Goal: Task Accomplishment & Management: Use online tool/utility

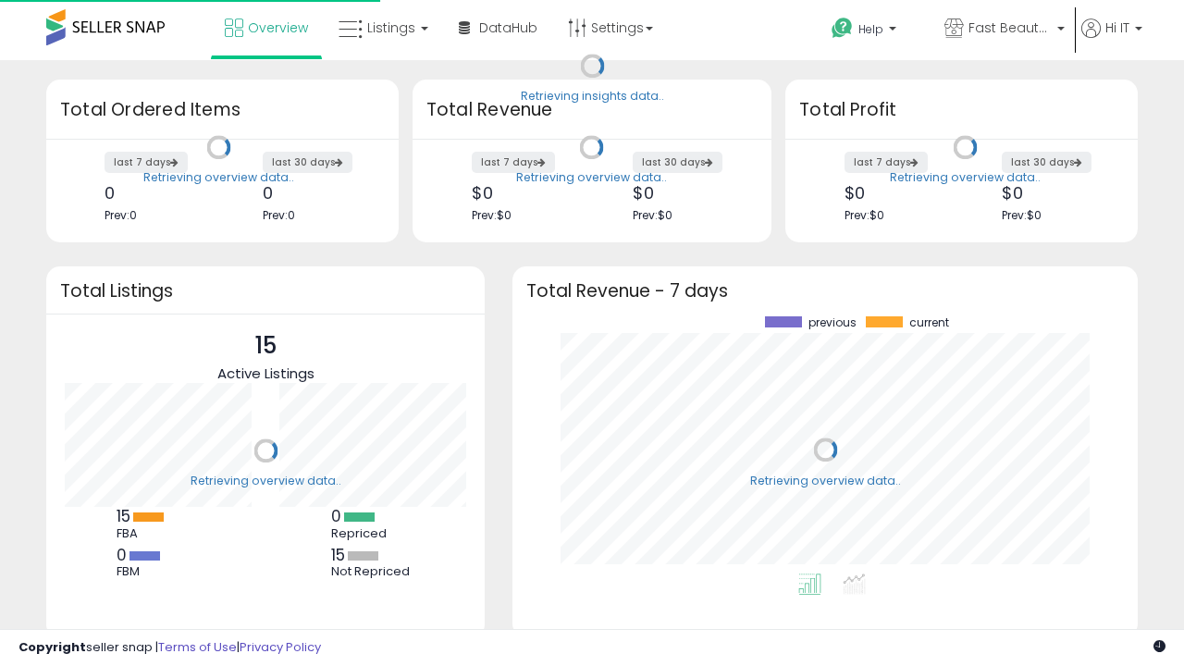
scroll to position [257, 589]
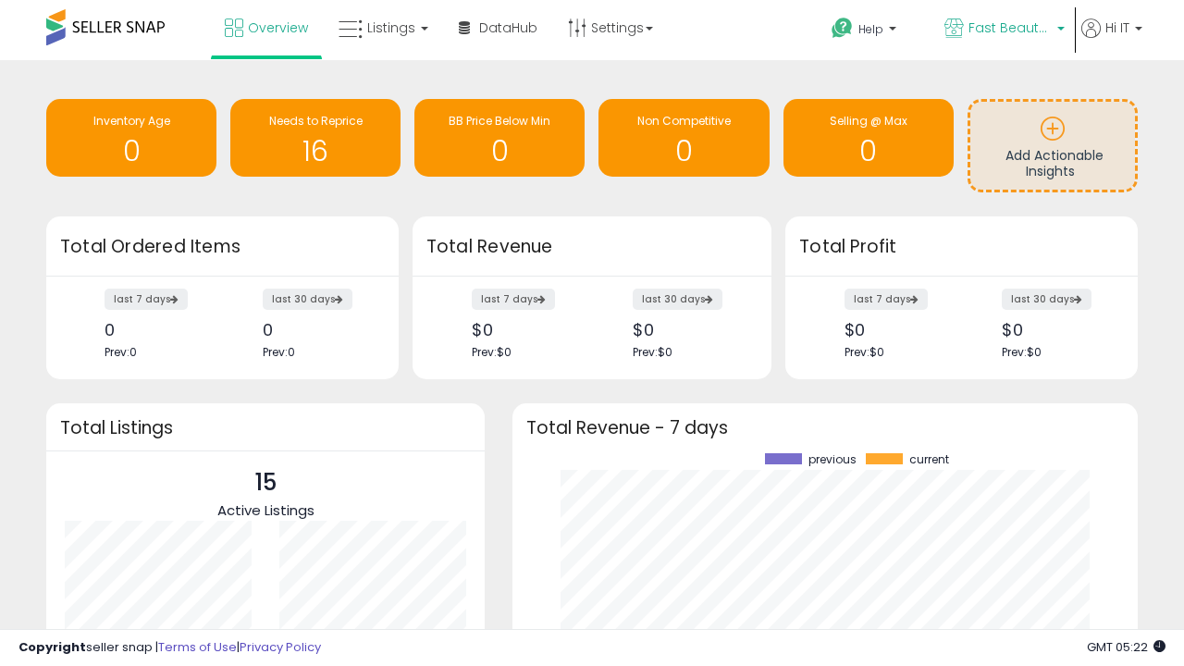
click at [1003, 30] on span "Fast Beauty ([GEOGRAPHIC_DATA])" at bounding box center [1010, 28] width 83 height 19
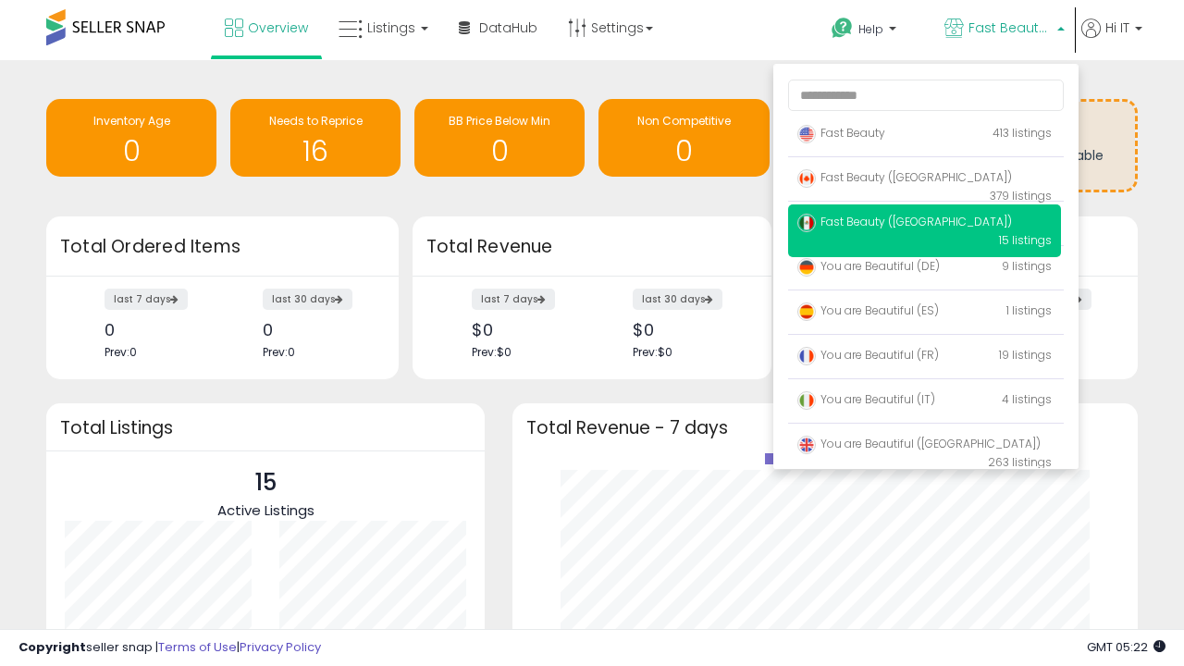
click at [924, 136] on p "Fast Beauty 413 listings" at bounding box center [924, 134] width 273 height 37
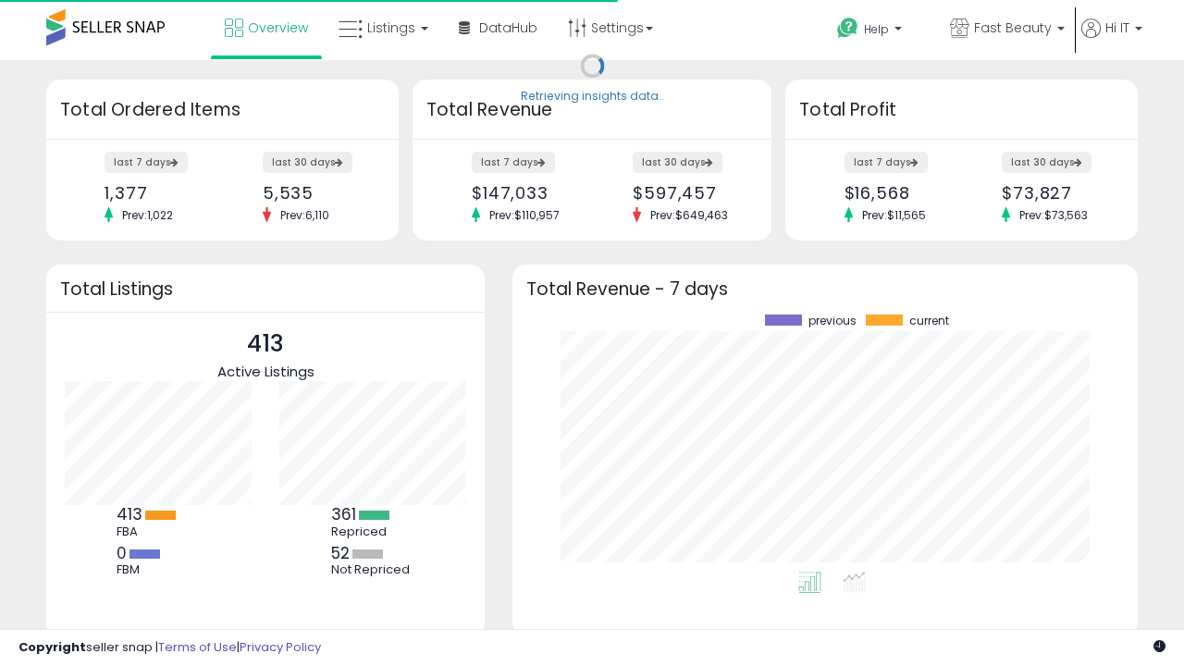
scroll to position [257, 589]
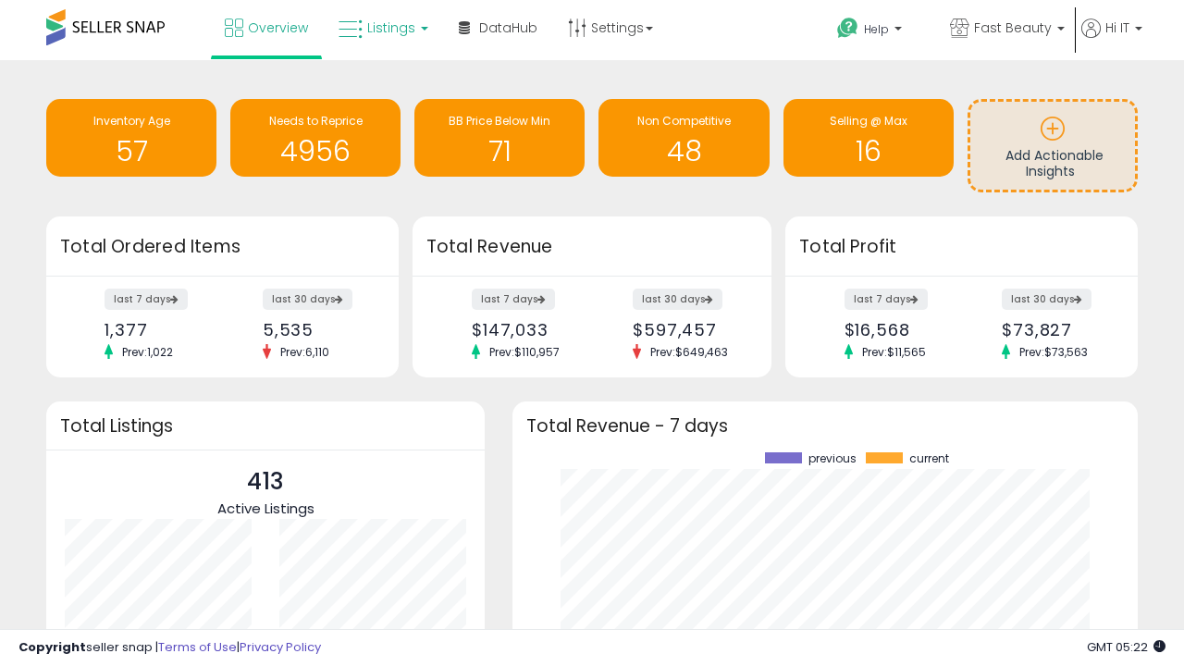
click at [381, 28] on span "Listings" at bounding box center [391, 28] width 48 height 19
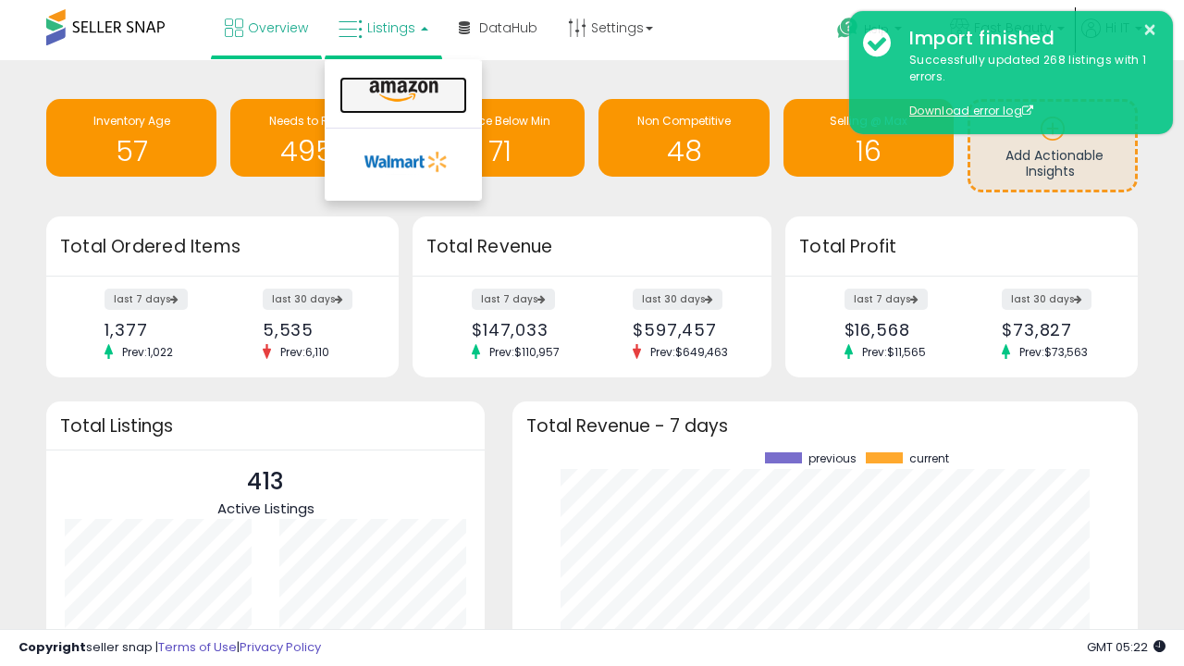
click at [402, 92] on icon at bounding box center [404, 92] width 81 height 24
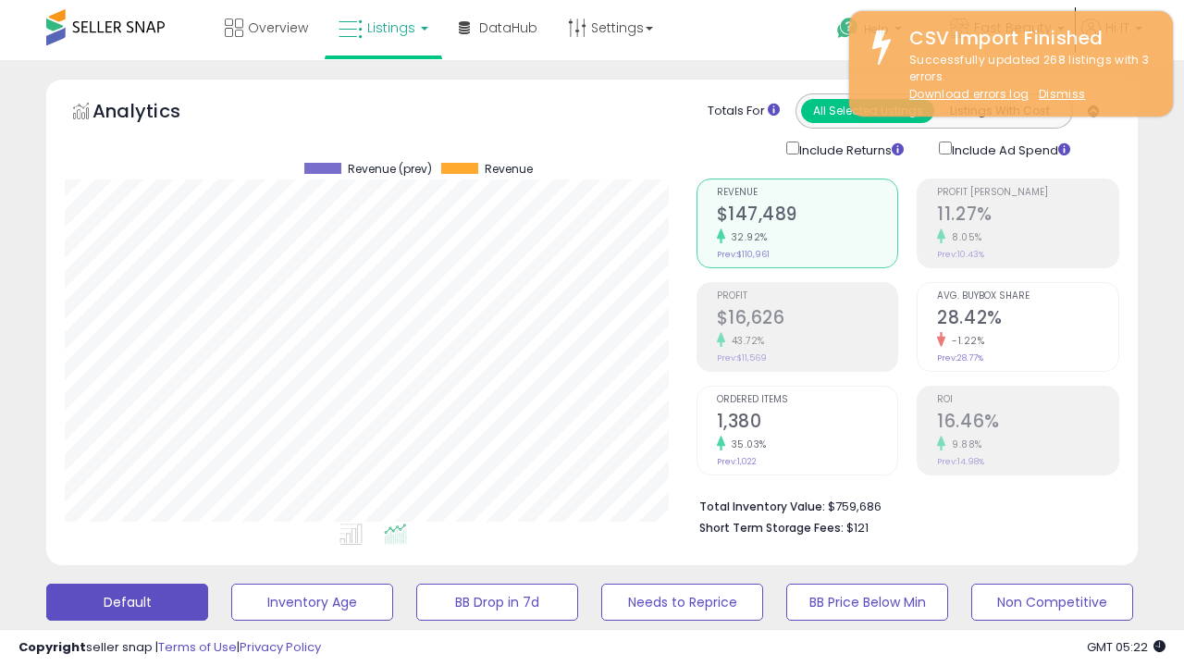
scroll to position [503, 0]
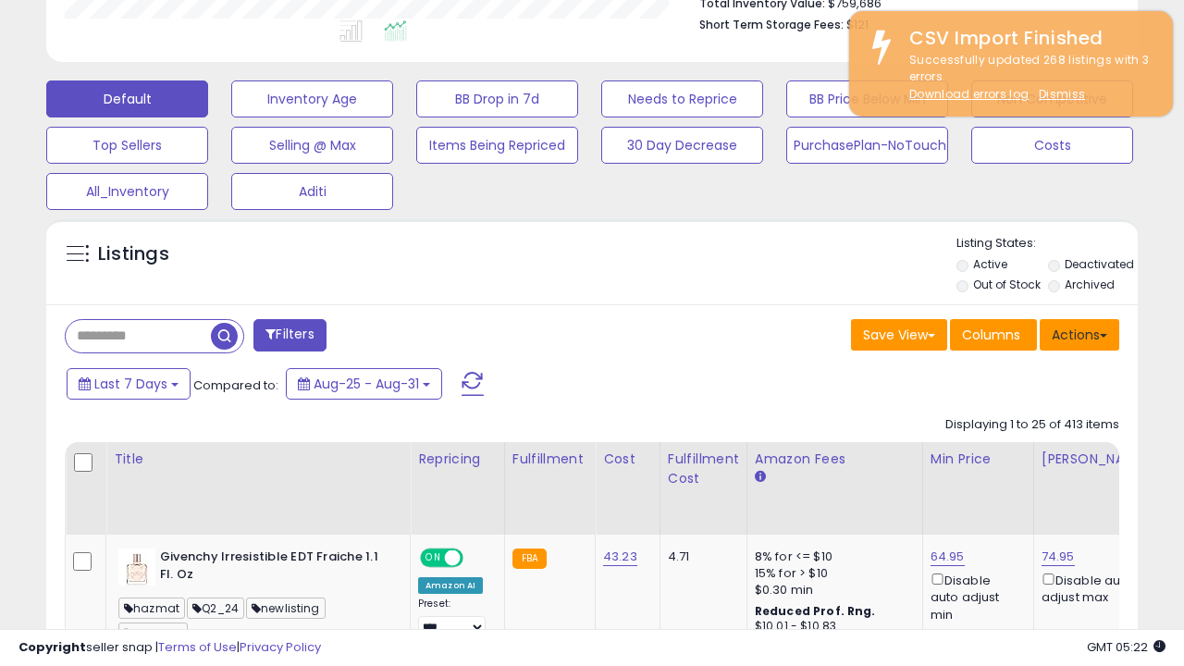
click at [1080, 333] on button "Actions" at bounding box center [1080, 334] width 80 height 31
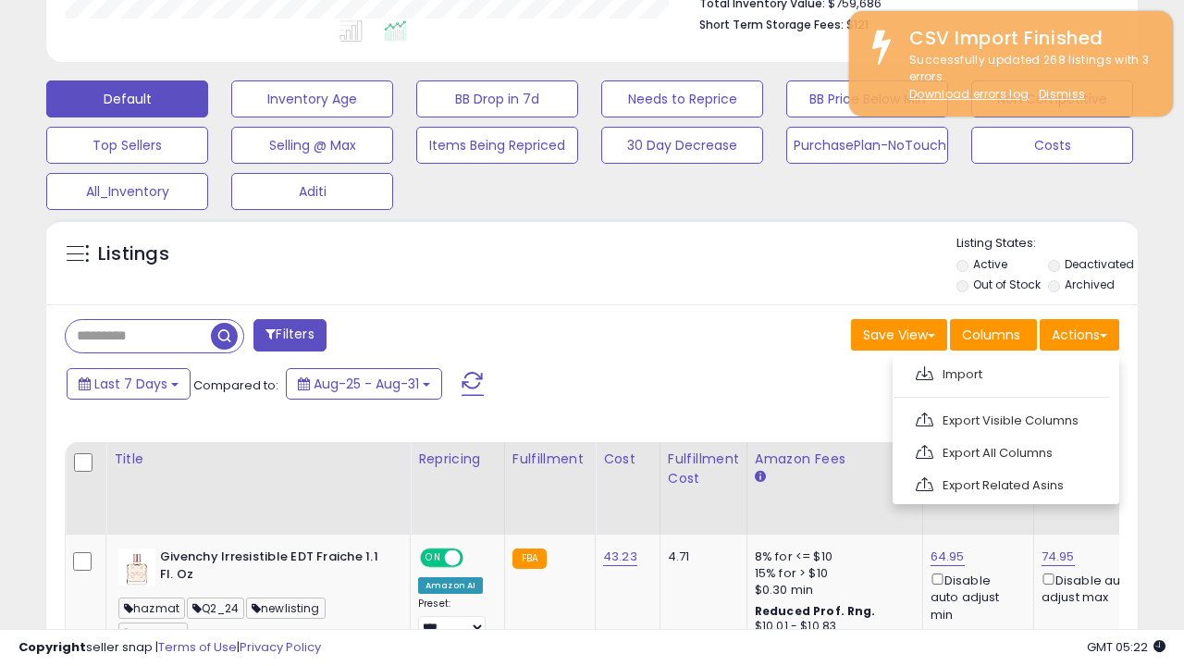
click at [924, 371] on span at bounding box center [925, 373] width 18 height 14
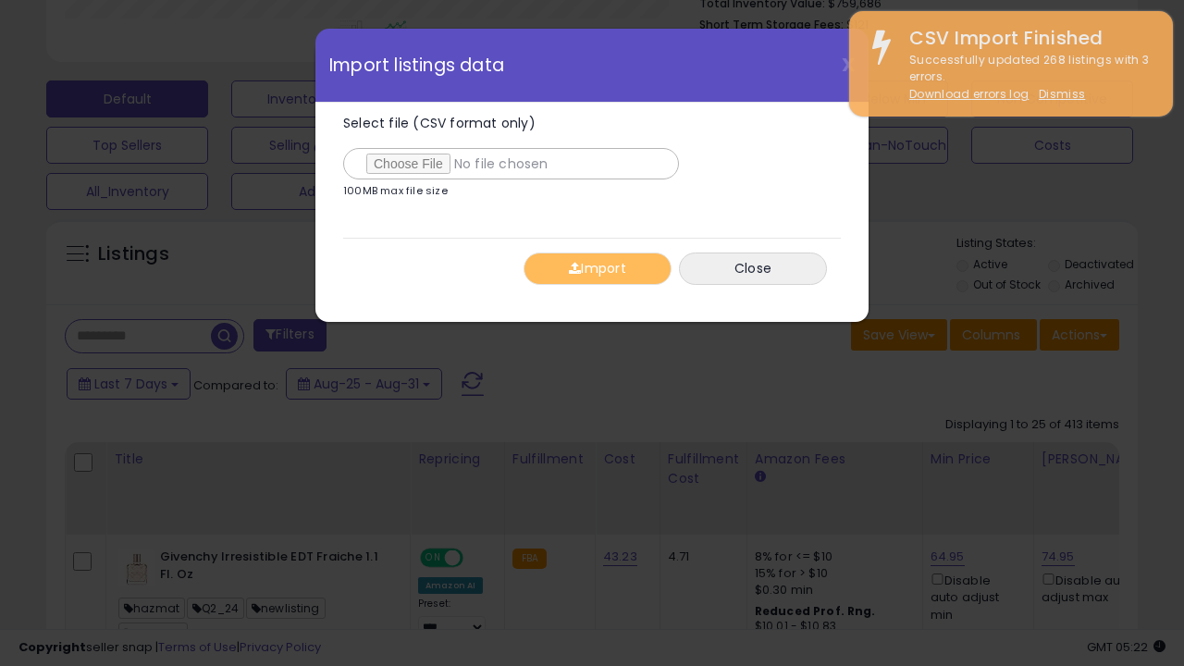
type input "**********"
click at [597, 268] on button "Import" at bounding box center [598, 269] width 148 height 32
